Goal: Task Accomplishment & Management: Use online tool/utility

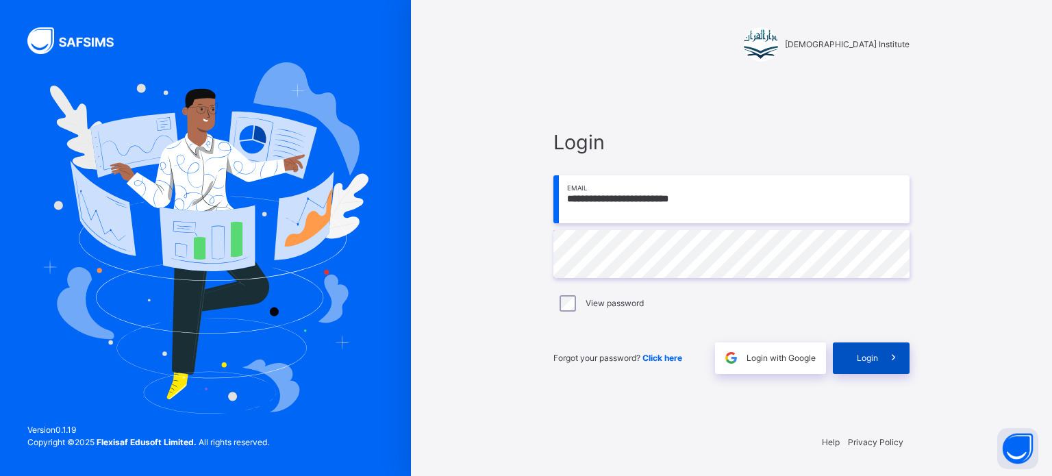
click at [866, 352] on span "Login" at bounding box center [867, 358] width 21 height 12
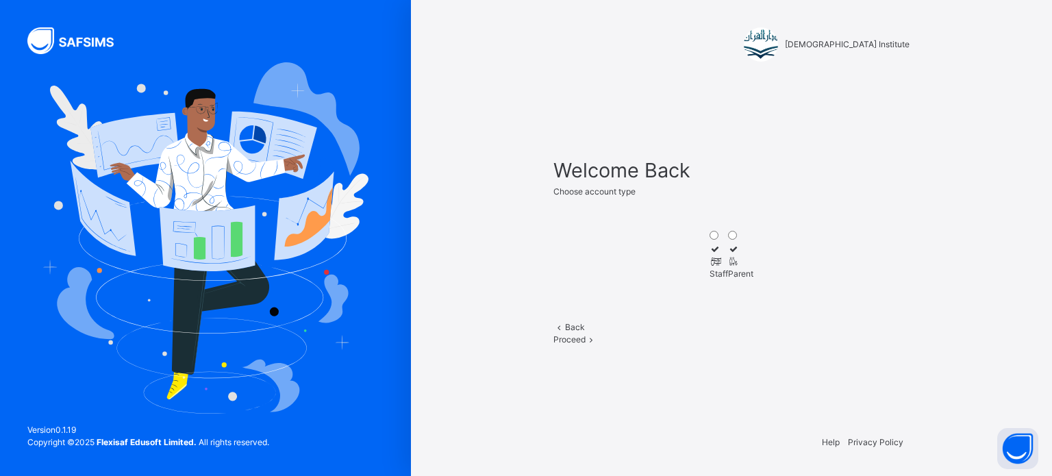
click at [710, 280] on div "Staff" at bounding box center [719, 274] width 18 height 12
click at [597, 345] on icon at bounding box center [592, 339] width 12 height 10
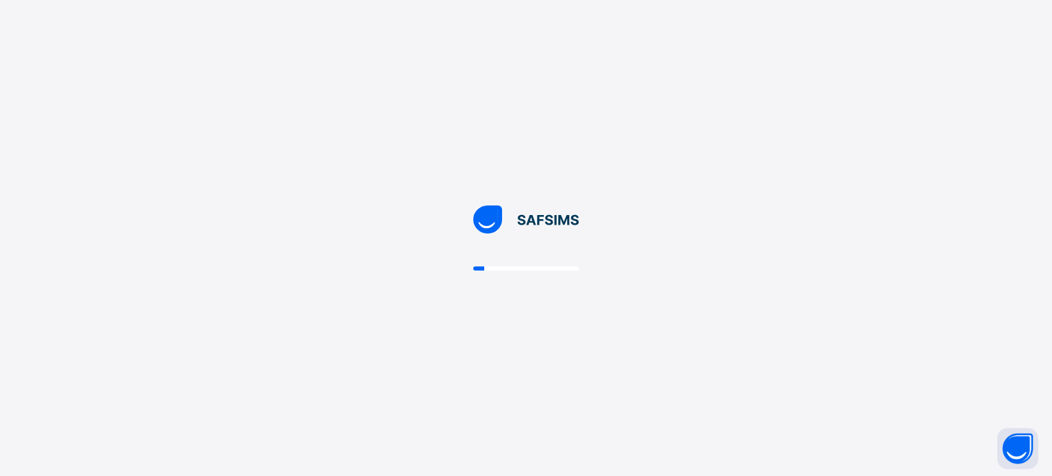
click at [788, 360] on div at bounding box center [526, 238] width 1052 height 476
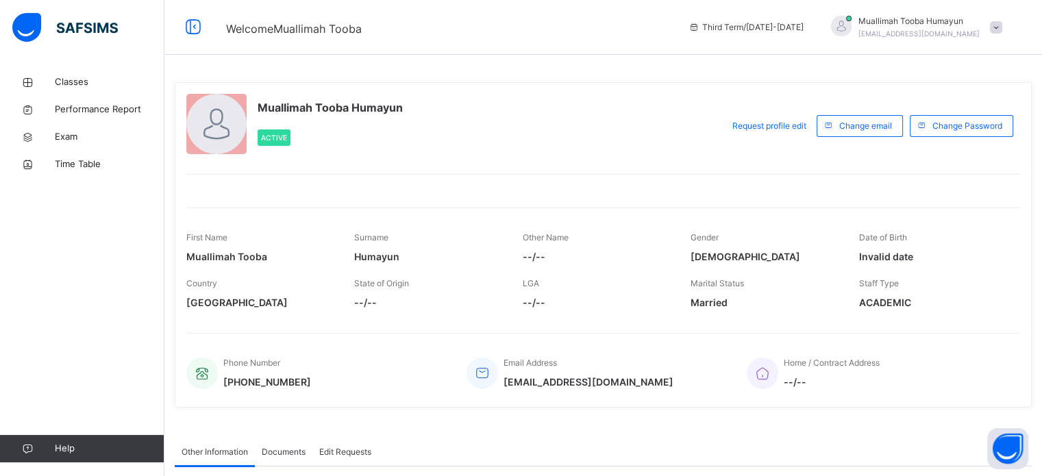
click at [532, 87] on div "Muallimah [PERSON_NAME] Active Request profile edit Change email Change Passwor…" at bounding box center [603, 244] width 857 height 325
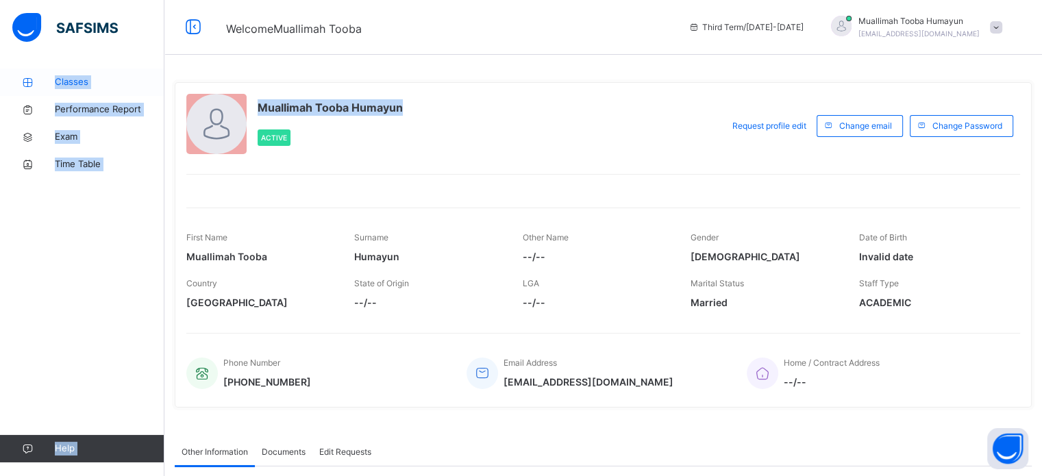
drag, startPoint x: 532, startPoint y: 87, endPoint x: 73, endPoint y: 79, distance: 459.0
click at [73, 79] on div "Welcome Muallimah Tooba Third Term / [DATE]-[DATE] Muallimah [PERSON_NAME] [EMA…" at bounding box center [521, 359] width 1042 height 718
click at [73, 79] on span "Classes" at bounding box center [110, 82] width 110 height 14
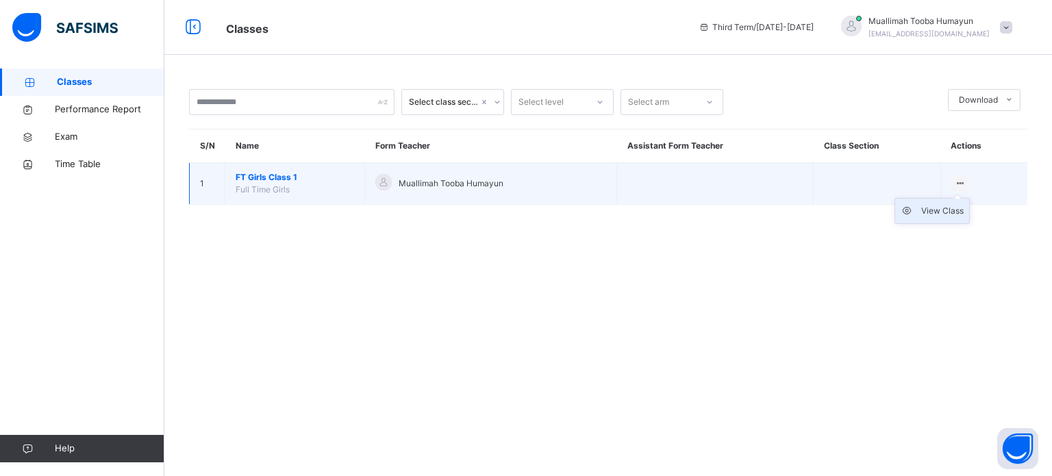
click at [938, 214] on div "View Class" at bounding box center [942, 211] width 42 height 14
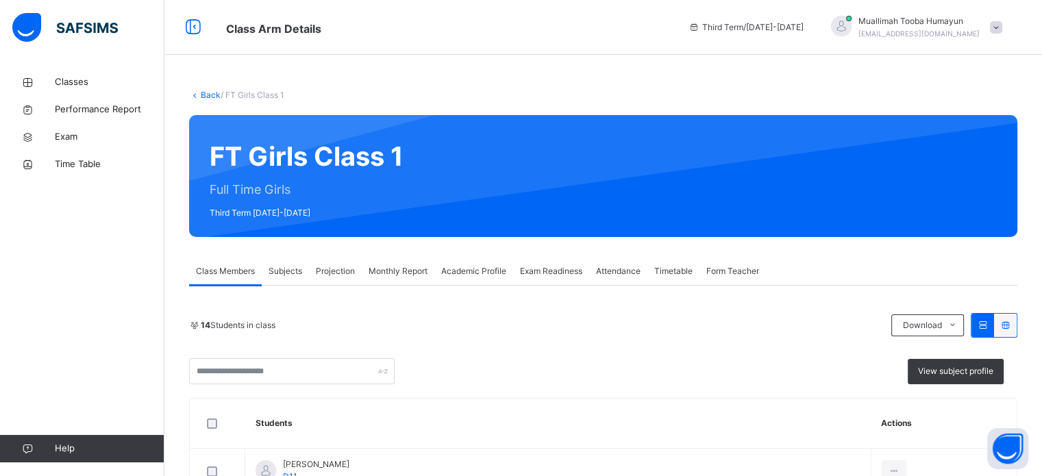
click at [336, 265] on span "Projection" at bounding box center [335, 271] width 39 height 12
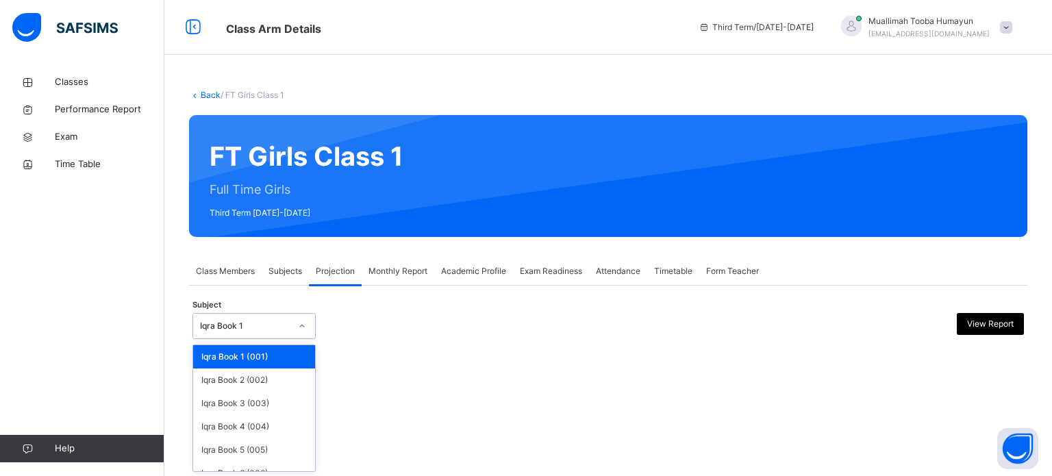
click at [276, 320] on div "Iqra Book 1" at bounding box center [245, 326] width 90 height 12
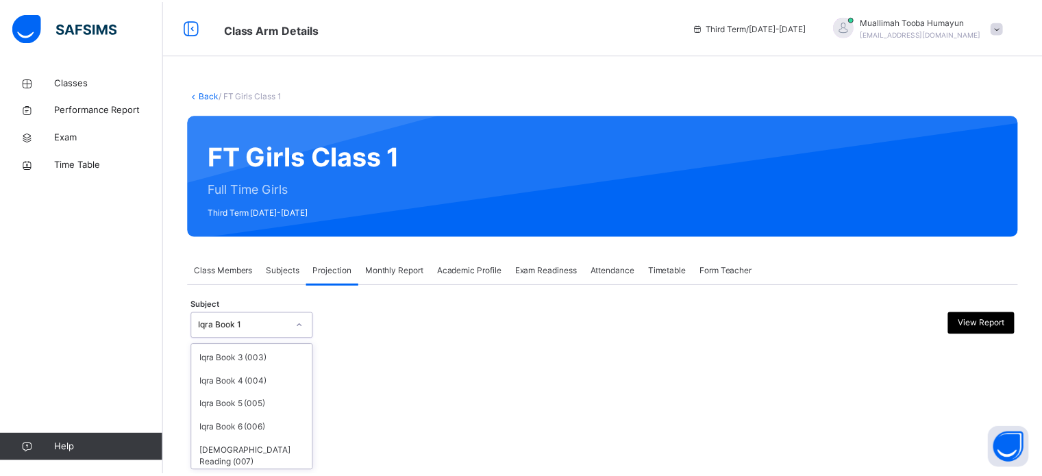
scroll to position [72, 0]
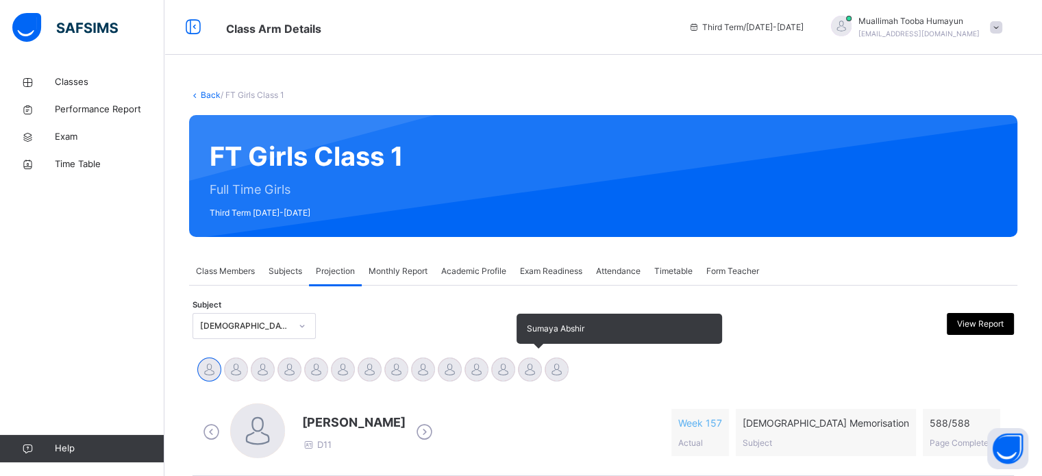
click at [529, 369] on div at bounding box center [530, 370] width 24 height 24
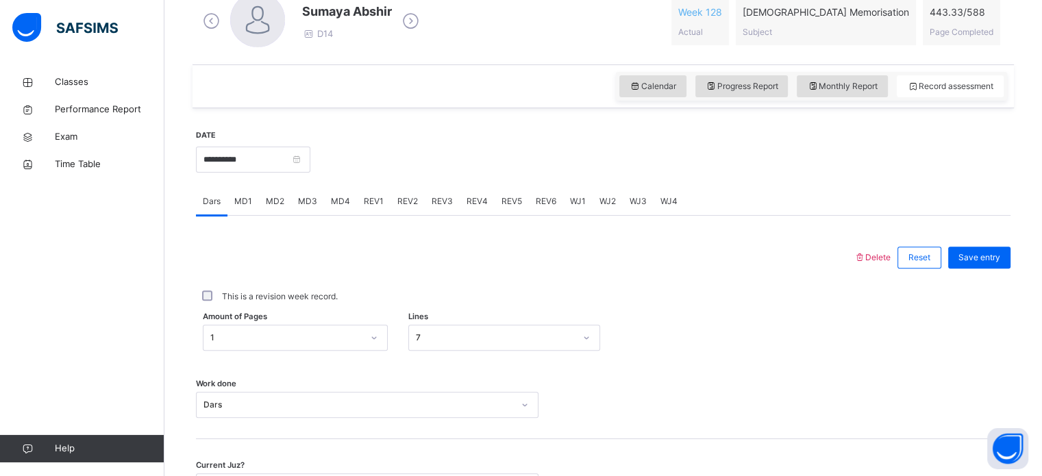
scroll to position [412, 0]
click at [425, 199] on div "REV3" at bounding box center [442, 199] width 35 height 27
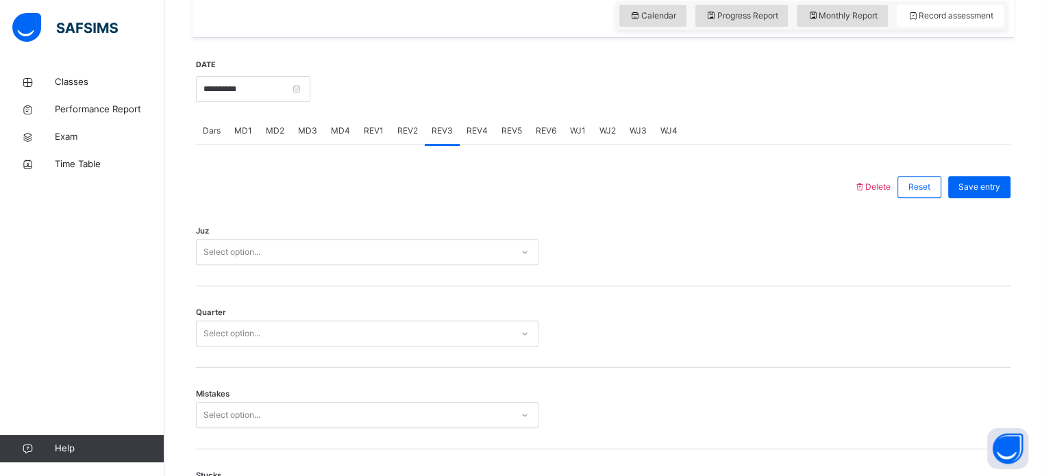
click at [329, 265] on div "Select option..." at bounding box center [367, 252] width 342 height 26
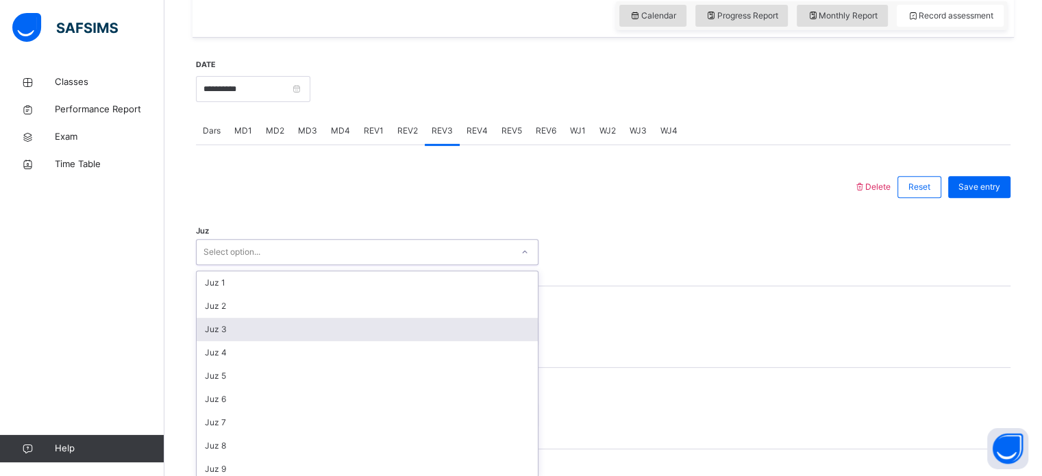
scroll to position [488, 0]
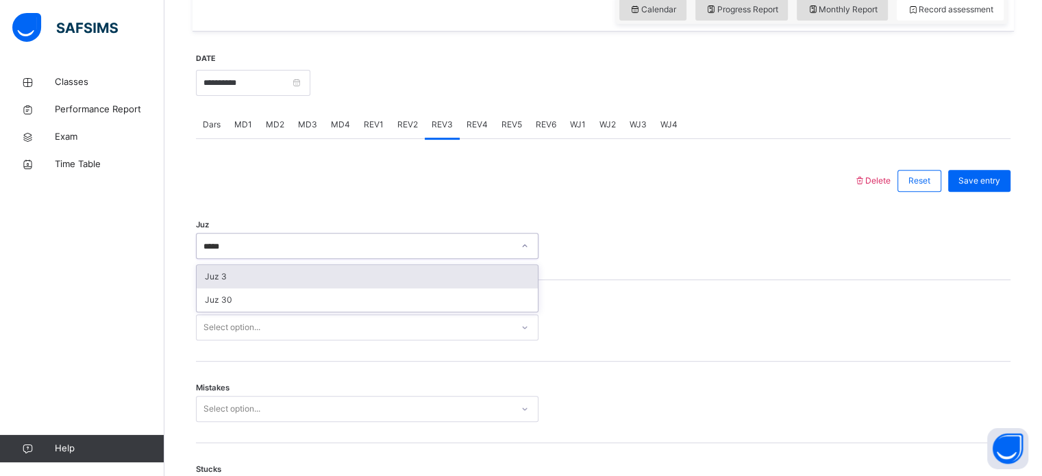
type input "******"
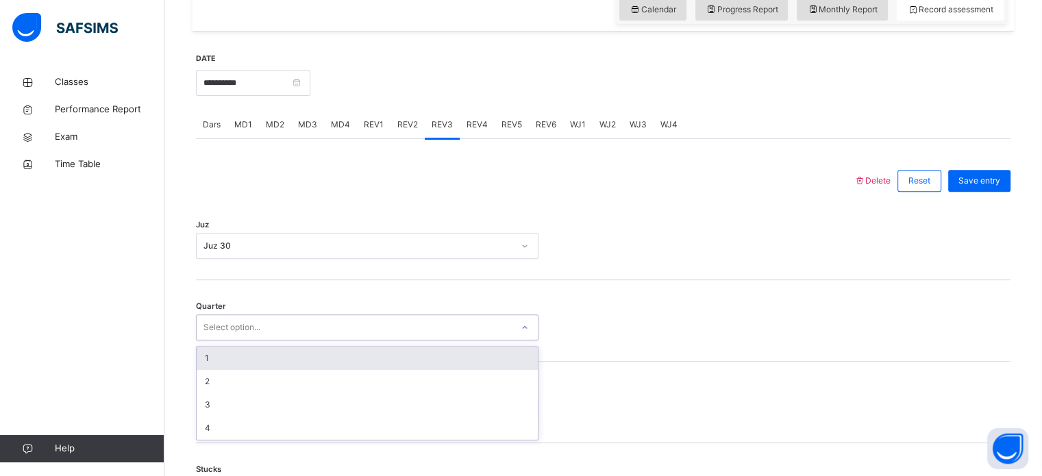
click at [334, 334] on div "Select option..." at bounding box center [354, 327] width 315 height 21
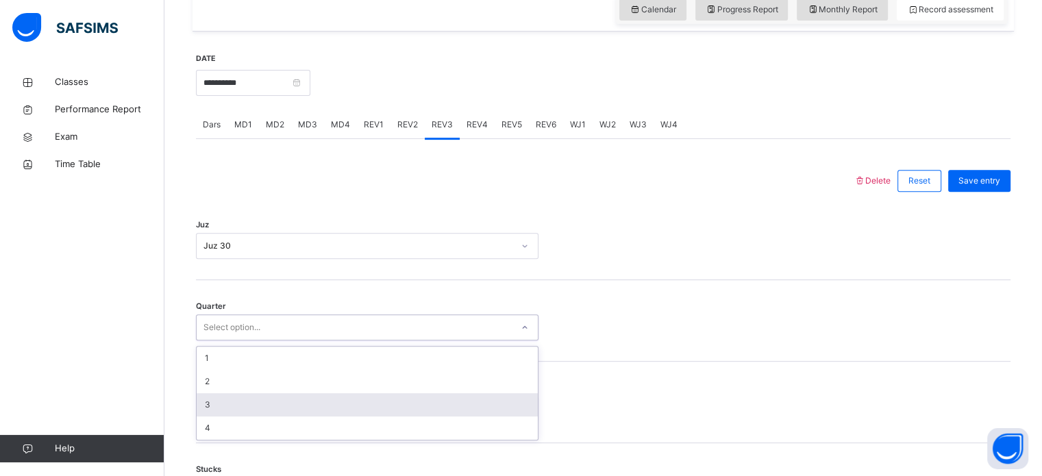
click at [311, 401] on div "3" at bounding box center [367, 404] width 341 height 23
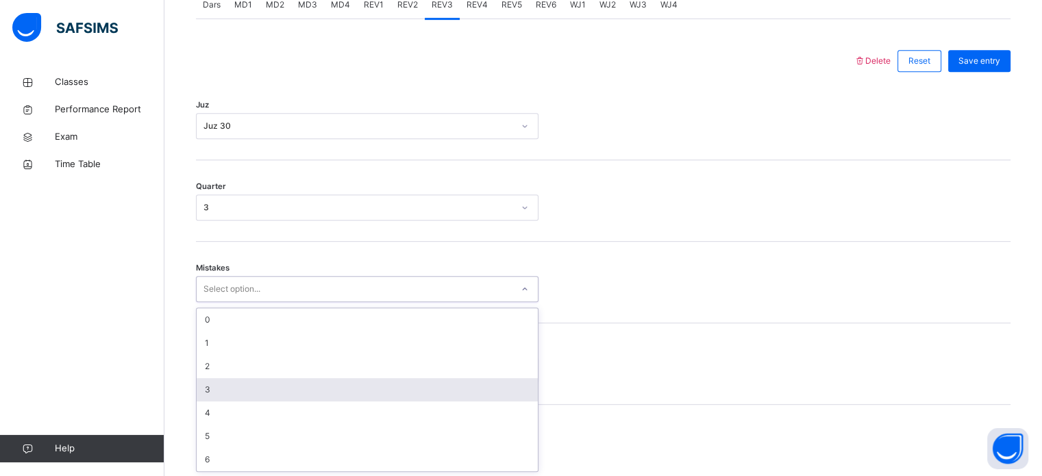
click at [308, 302] on div "option 3 focused, 4 of 7. 7 results available. Use Up and Down to choose option…" at bounding box center [367, 289] width 342 height 26
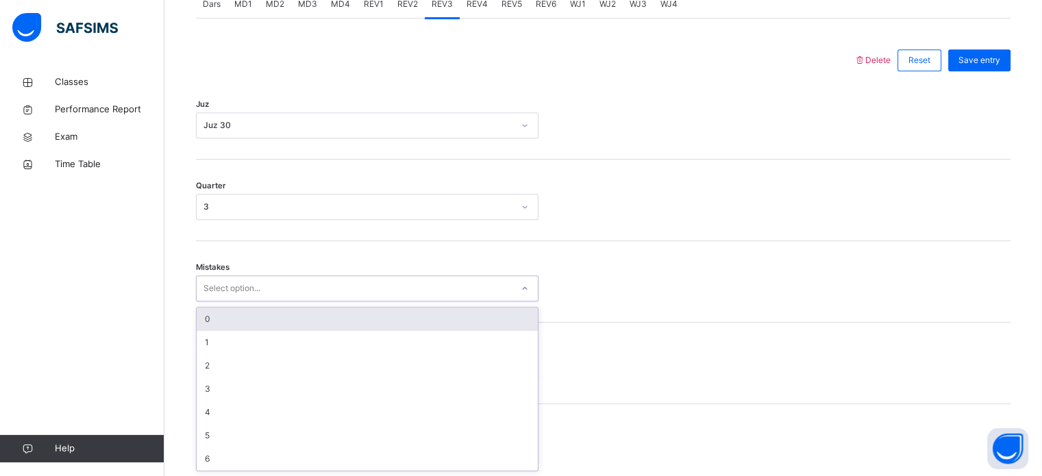
click at [312, 324] on div "0" at bounding box center [367, 319] width 341 height 23
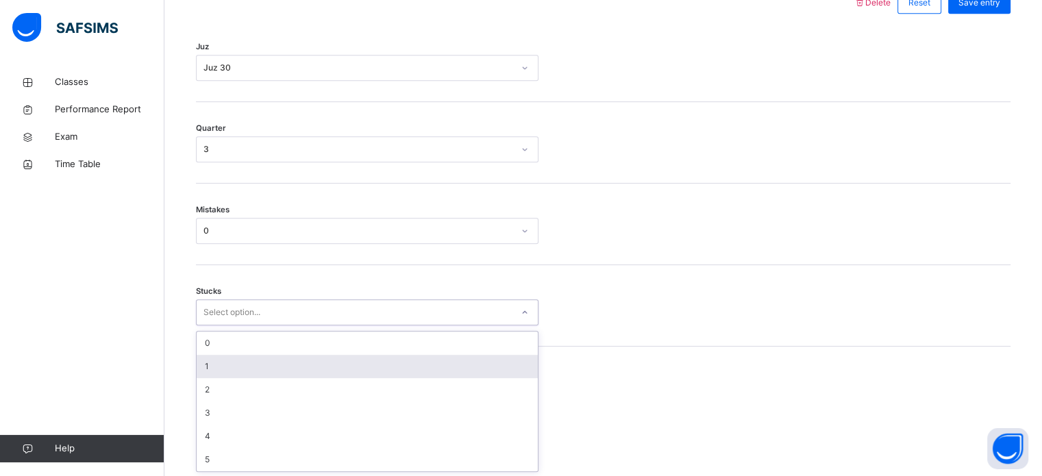
click at [311, 325] on div "option 1 focused, 2 of 6. 6 results available. Use Up and Down to choose option…" at bounding box center [367, 312] width 342 height 26
drag, startPoint x: 310, startPoint y: 373, endPoint x: 258, endPoint y: 362, distance: 53.2
click at [258, 362] on div "1" at bounding box center [367, 366] width 341 height 23
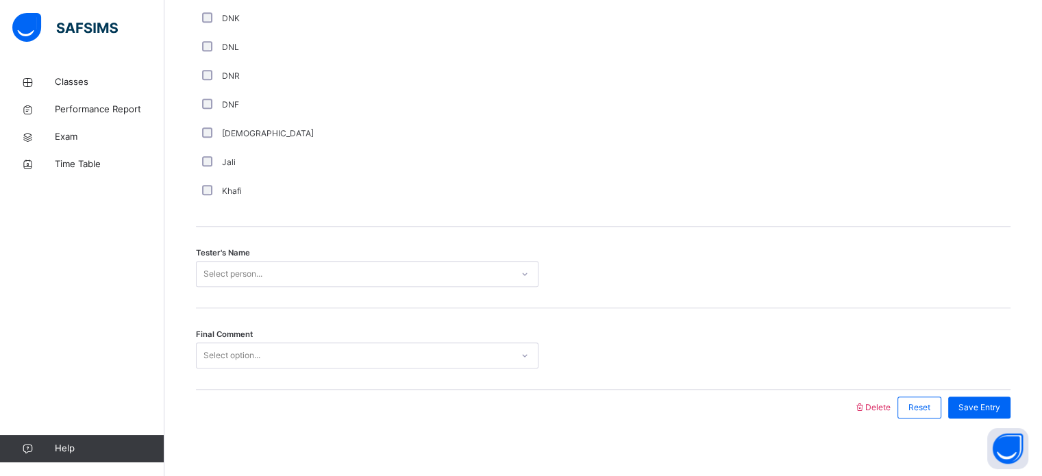
scroll to position [1237, 0]
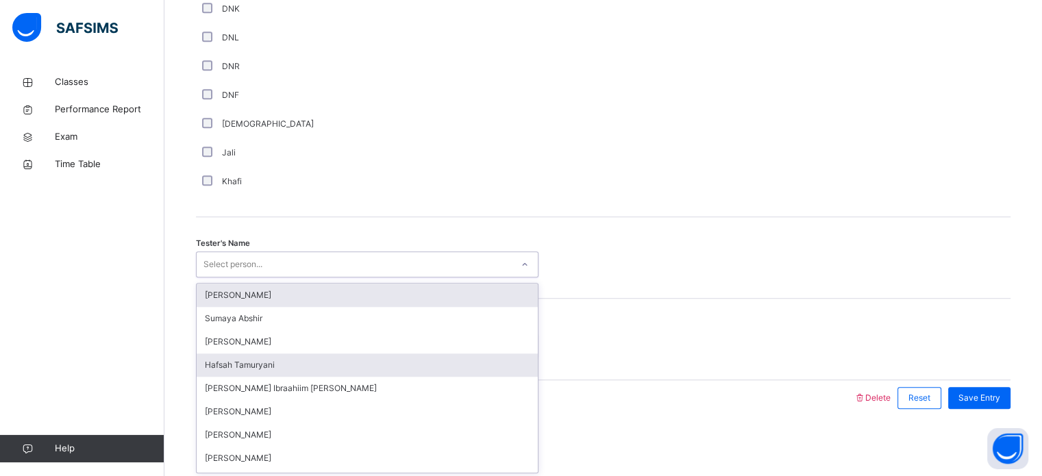
click at [269, 371] on div "Hafsah Tamuryani" at bounding box center [367, 364] width 341 height 23
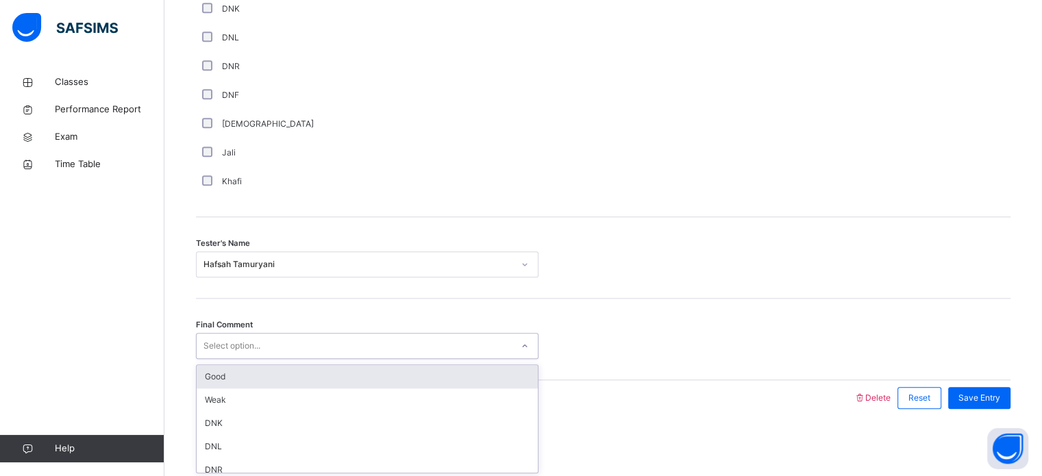
click at [290, 383] on div "Good" at bounding box center [367, 376] width 341 height 23
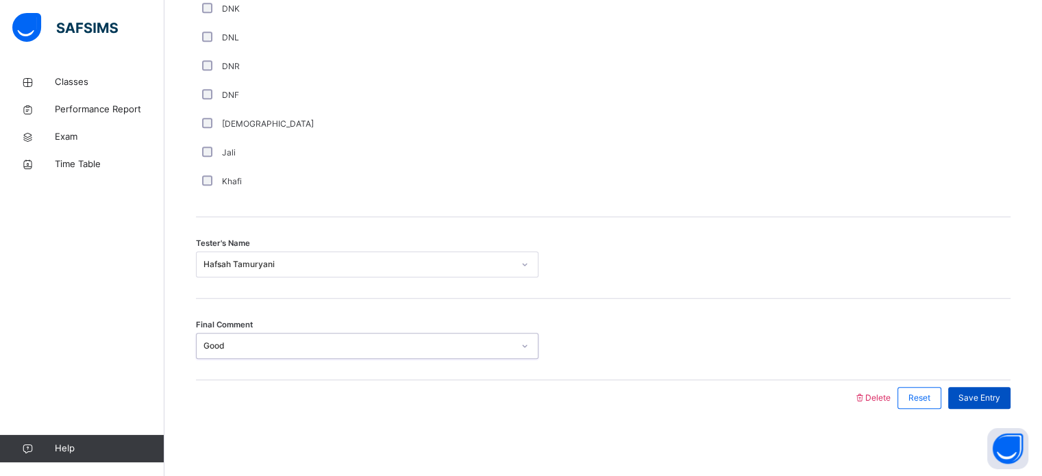
click at [1000, 397] on span "Save Entry" at bounding box center [979, 398] width 42 height 12
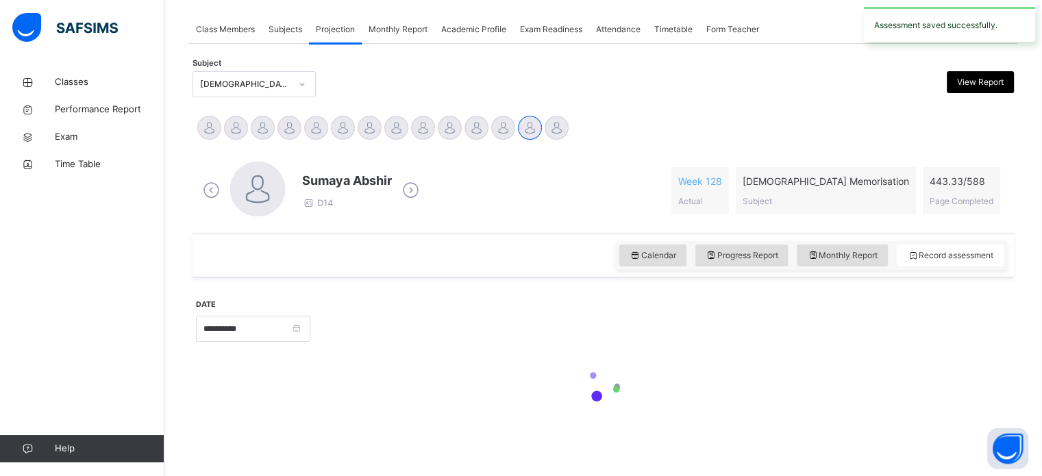
scroll to position [552, 0]
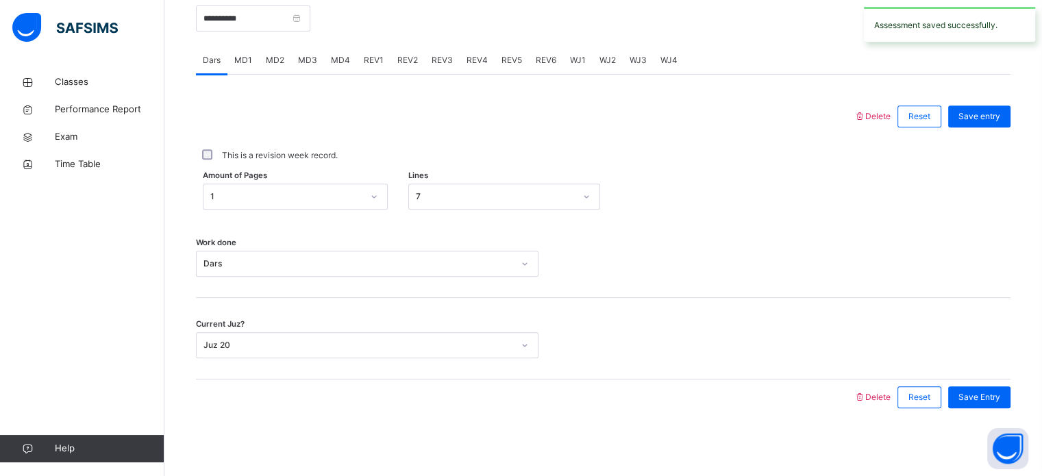
click at [470, 68] on div "REV4" at bounding box center [477, 60] width 35 height 27
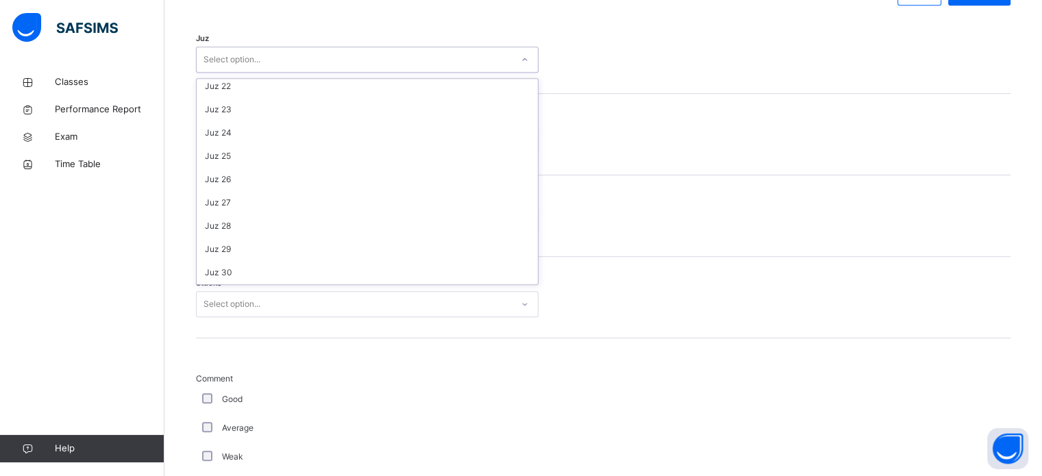
scroll to position [493, 0]
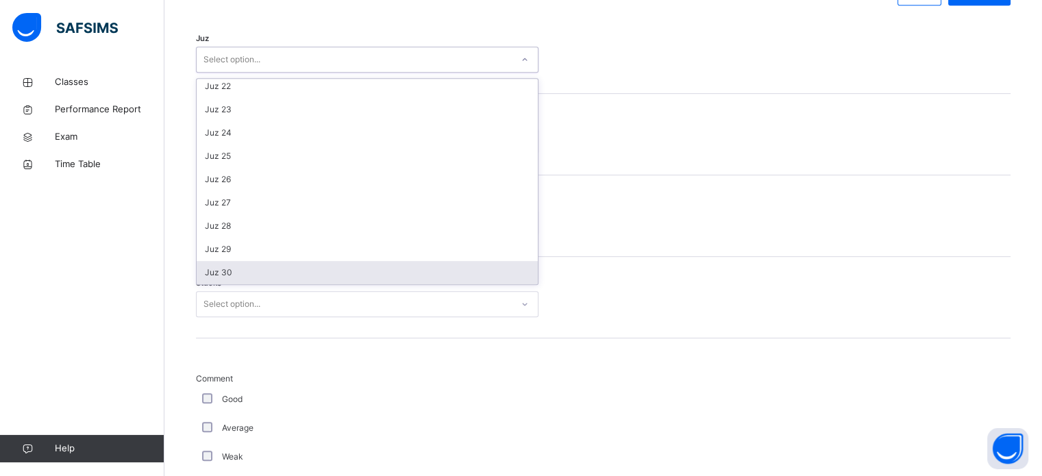
click at [236, 281] on div "Juz 30" at bounding box center [367, 272] width 341 height 23
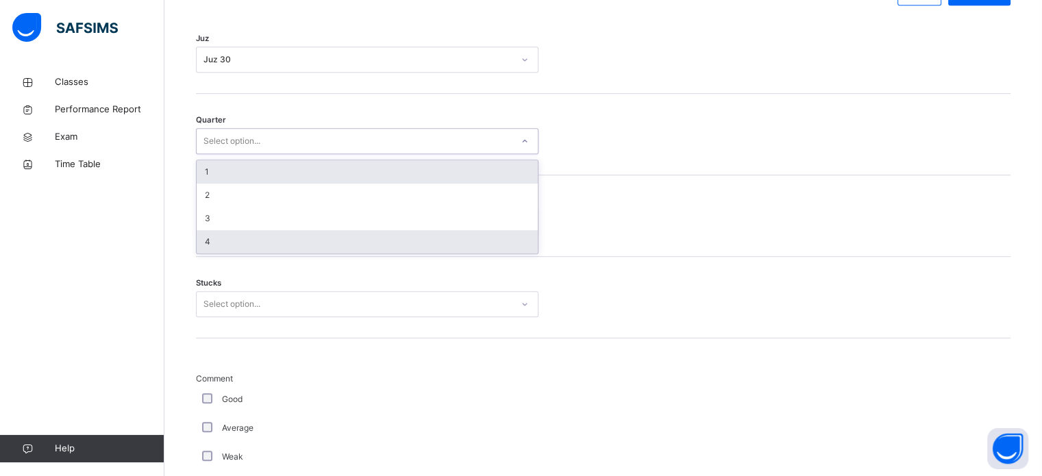
click at [318, 250] on div "4" at bounding box center [367, 241] width 341 height 23
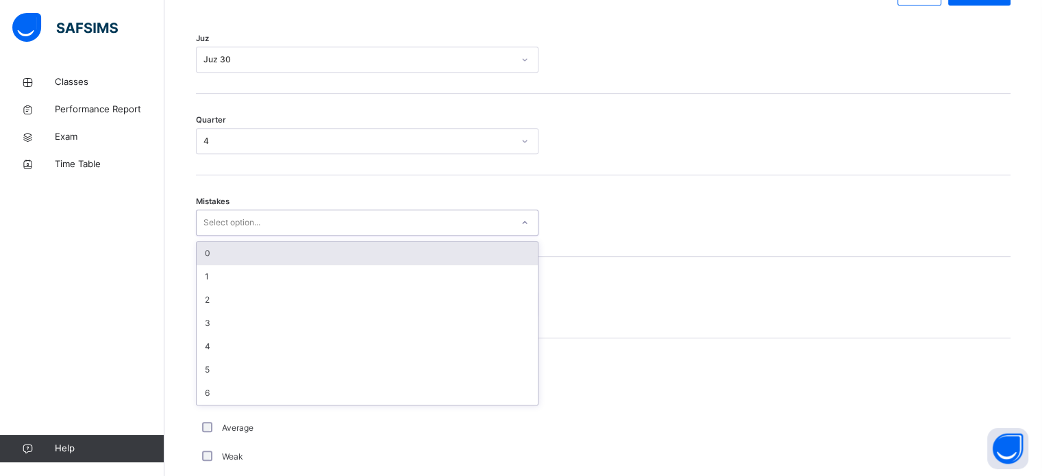
click at [327, 259] on div "0" at bounding box center [367, 253] width 341 height 23
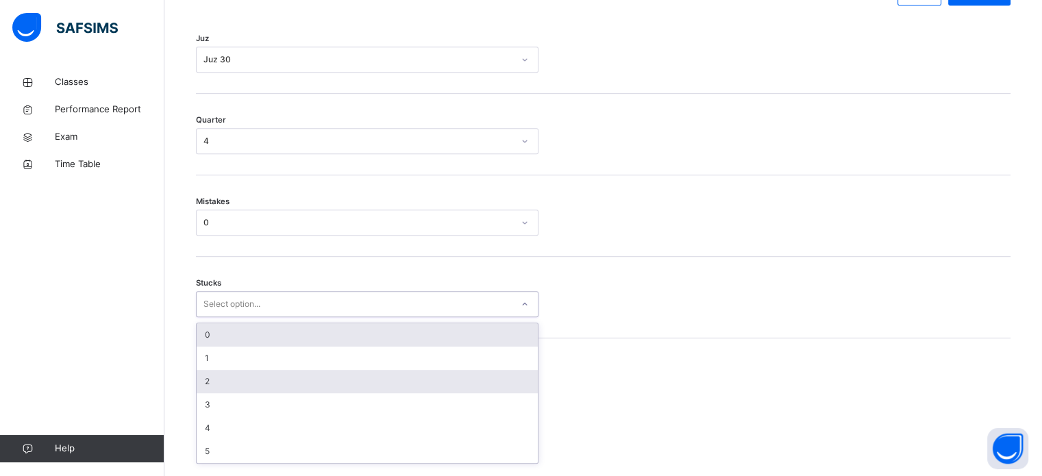
click at [286, 373] on div "2" at bounding box center [367, 381] width 341 height 23
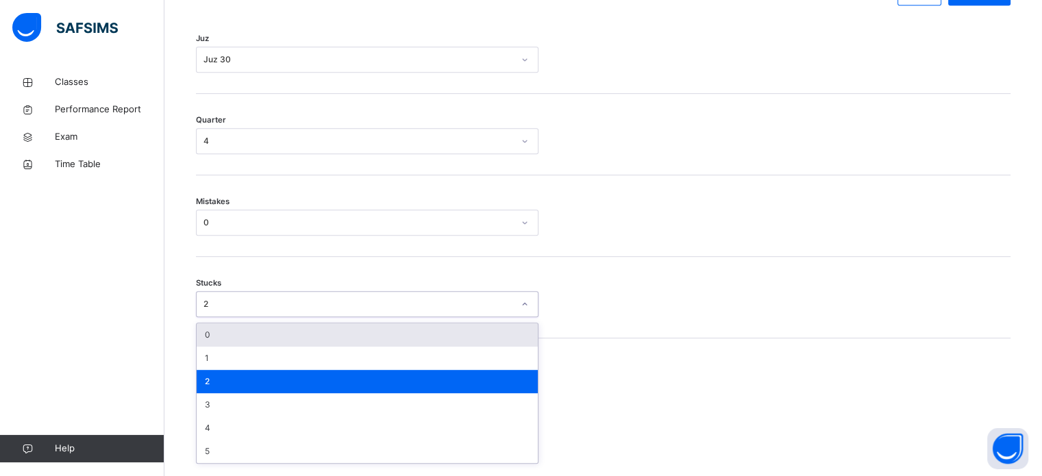
click at [293, 370] on div "2" at bounding box center [367, 381] width 341 height 23
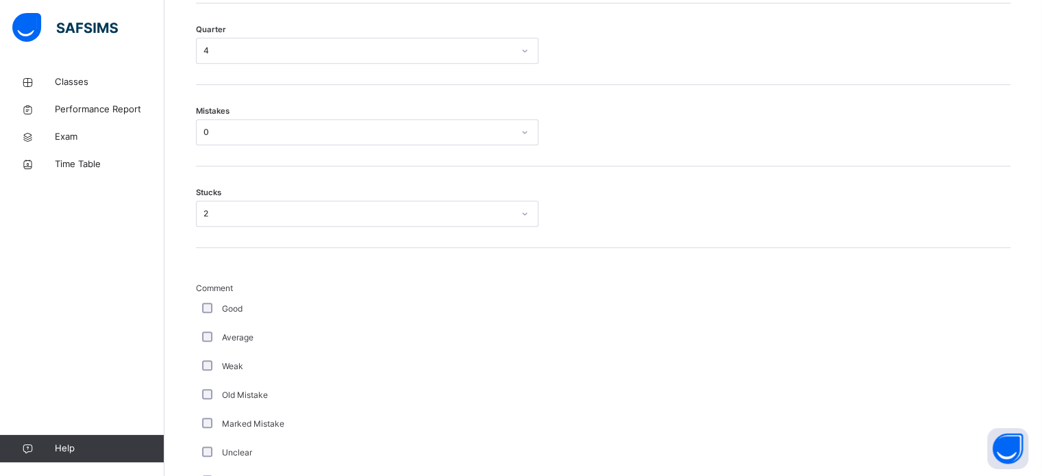
scroll to position [859, 0]
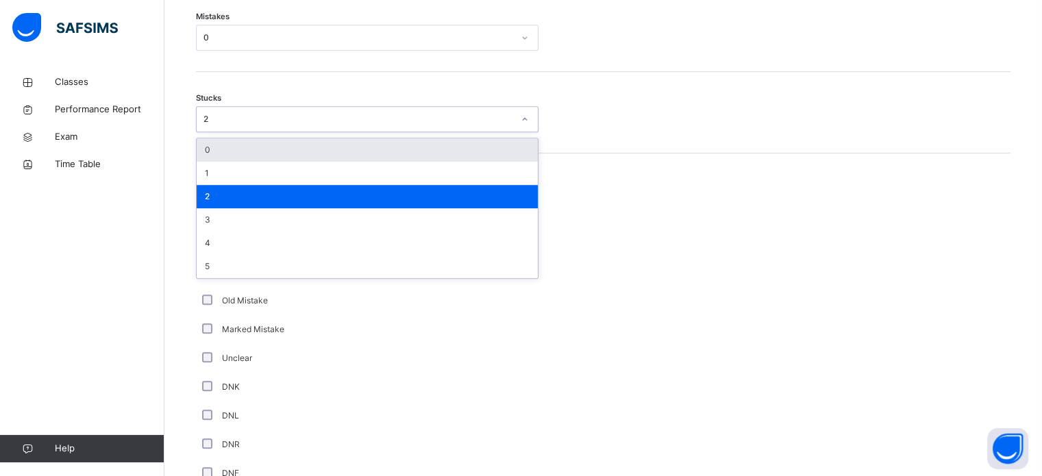
click at [311, 186] on div "2" at bounding box center [367, 196] width 341 height 23
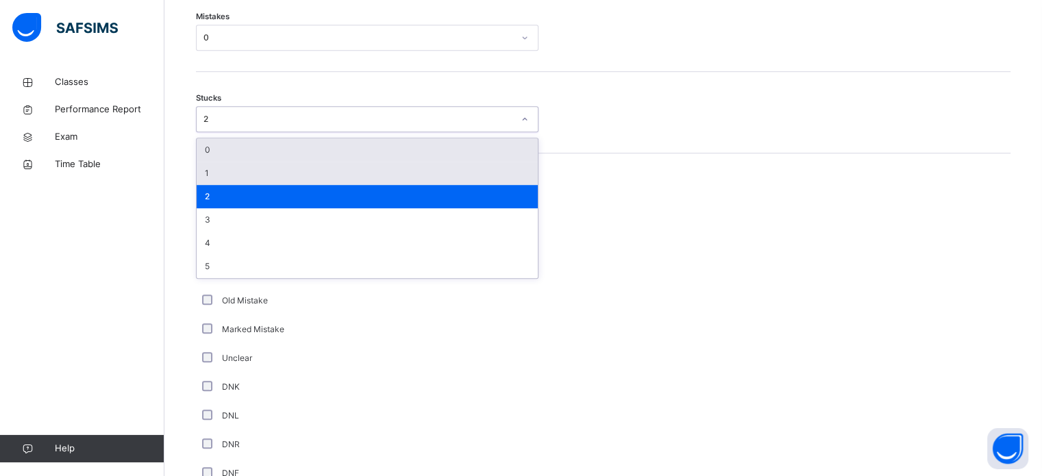
click at [317, 178] on div "1" at bounding box center [367, 173] width 341 height 23
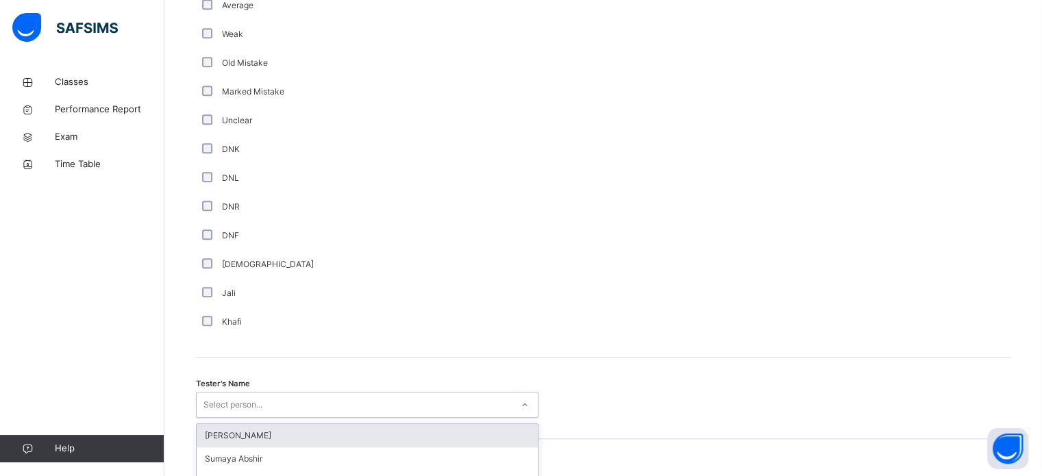
scroll to position [1237, 0]
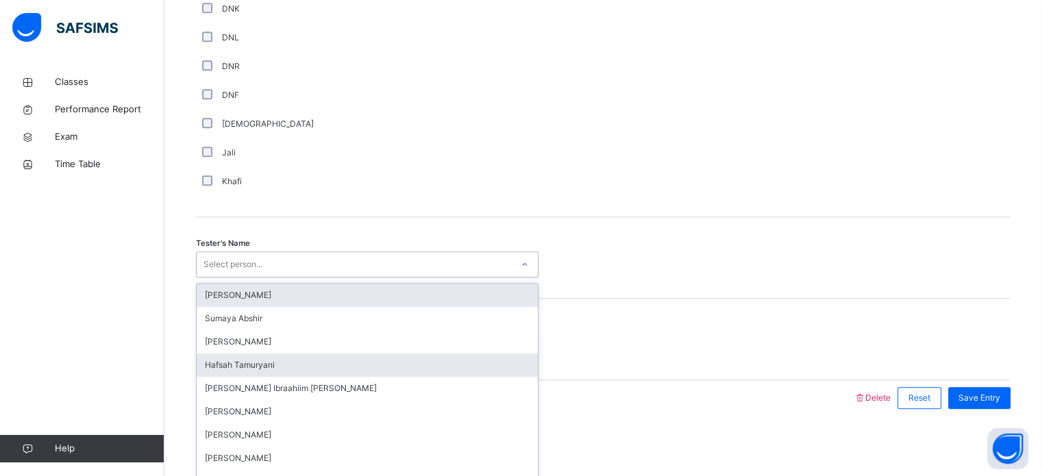
click at [320, 369] on div "Hafsah Tamuryani" at bounding box center [367, 364] width 341 height 23
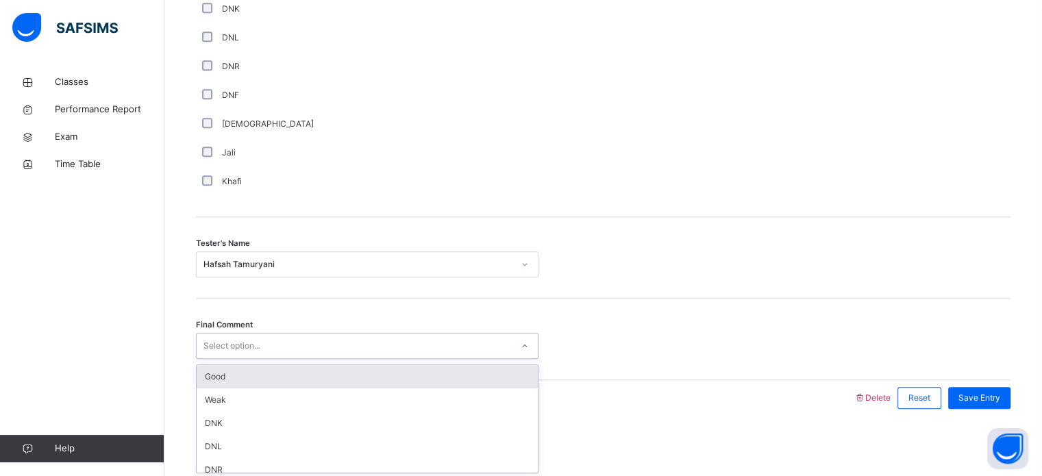
click at [319, 367] on div "Good" at bounding box center [367, 376] width 341 height 23
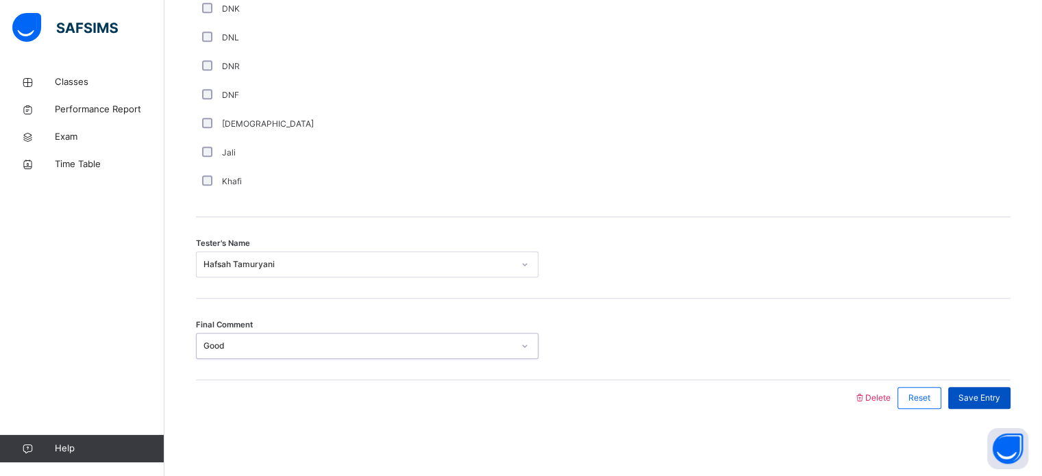
click at [992, 387] on div "Save Entry" at bounding box center [979, 398] width 62 height 22
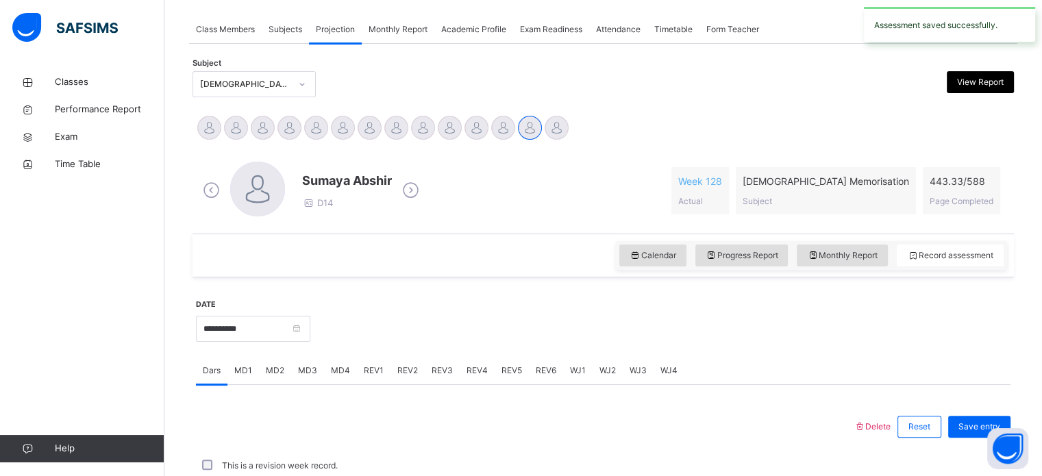
scroll to position [552, 0]
